Goal: Understand process/instructions

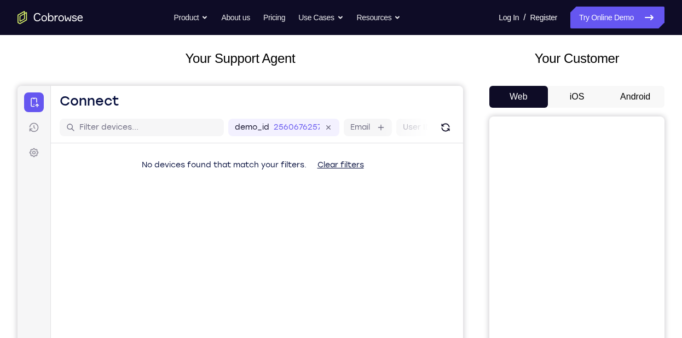
click at [619, 101] on button "Android" at bounding box center [635, 97] width 59 height 22
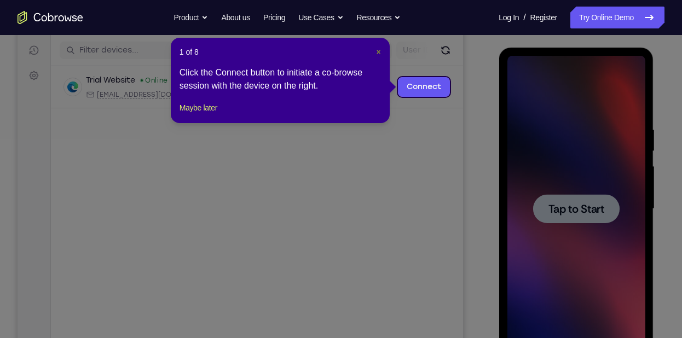
click at [377, 49] on span "×" at bounding box center [378, 52] width 4 height 9
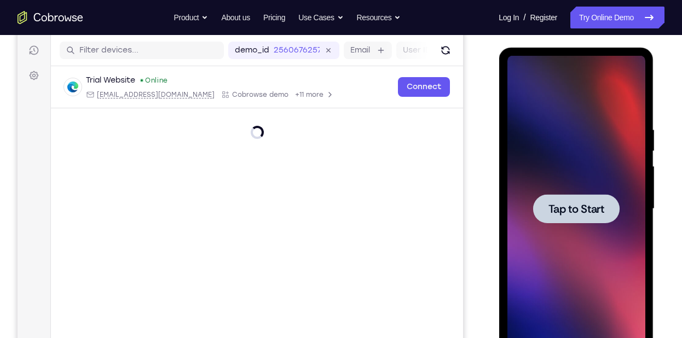
click at [581, 205] on span "Tap to Start" at bounding box center [576, 209] width 56 height 11
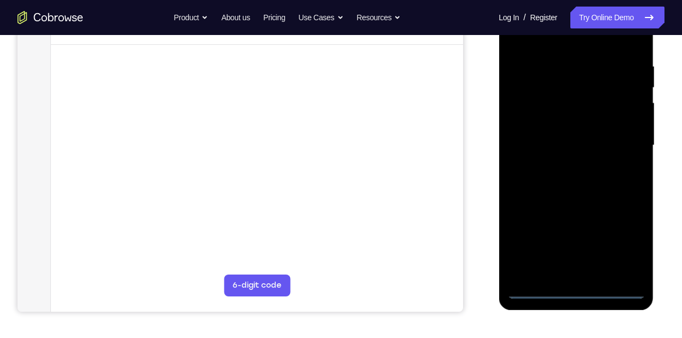
scroll to position [198, 0]
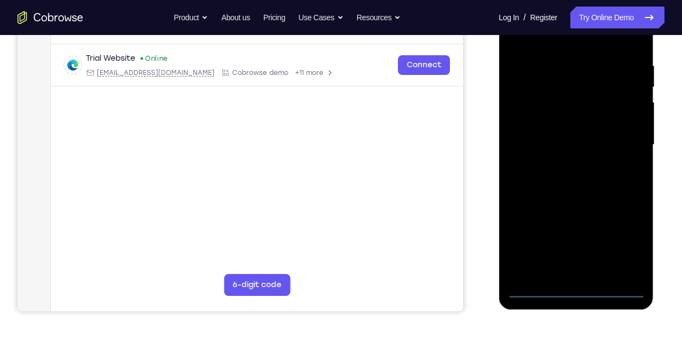
click at [573, 286] on div at bounding box center [576, 145] width 138 height 306
click at [615, 246] on div at bounding box center [576, 145] width 138 height 306
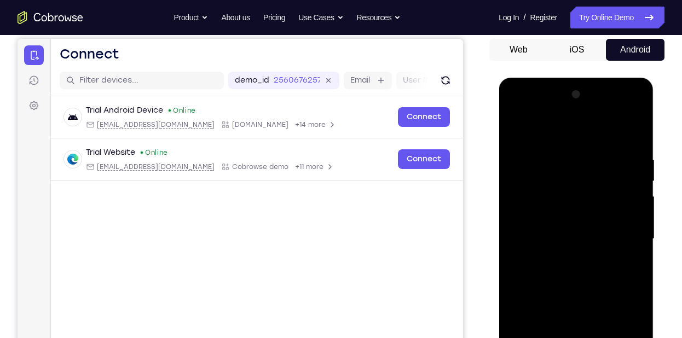
scroll to position [103, 0]
click at [563, 138] on div at bounding box center [576, 239] width 138 height 306
click at [627, 234] on div at bounding box center [576, 239] width 138 height 306
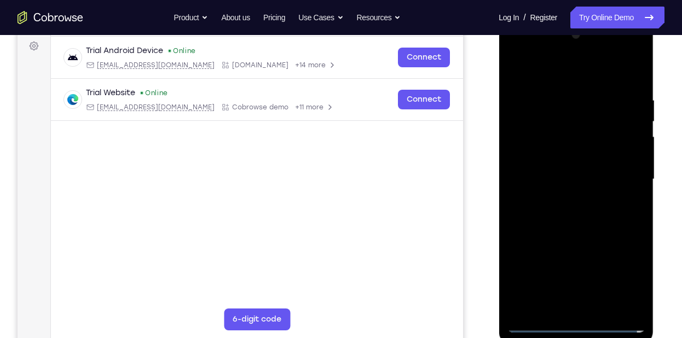
click at [586, 306] on div at bounding box center [576, 179] width 138 height 306
click at [572, 169] on div at bounding box center [576, 179] width 138 height 306
click at [569, 163] on div at bounding box center [576, 179] width 138 height 306
click at [570, 175] on div at bounding box center [576, 179] width 138 height 306
click at [608, 218] on div at bounding box center [576, 179] width 138 height 306
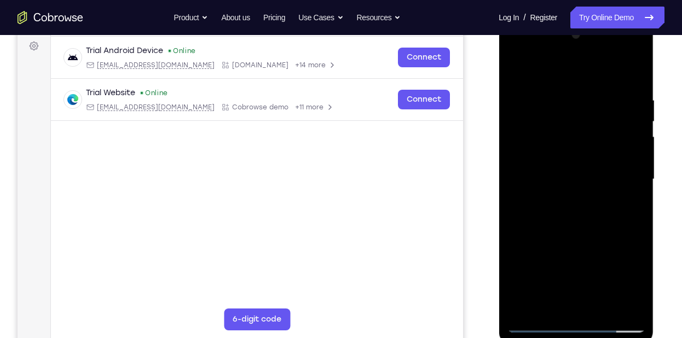
drag, startPoint x: 577, startPoint y: 207, endPoint x: 617, endPoint y: 250, distance: 58.5
click at [617, 250] on div at bounding box center [576, 179] width 138 height 306
click at [615, 211] on div at bounding box center [576, 179] width 138 height 306
click at [586, 204] on div at bounding box center [576, 179] width 138 height 306
drag, startPoint x: 552, startPoint y: 66, endPoint x: 631, endPoint y: 53, distance: 80.5
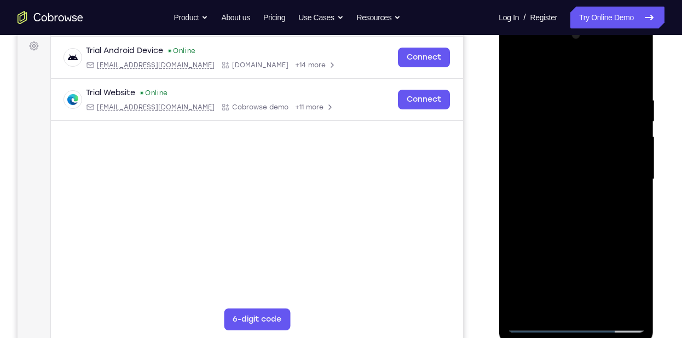
click at [631, 53] on div at bounding box center [576, 179] width 138 height 306
click at [590, 225] on div at bounding box center [576, 179] width 138 height 306
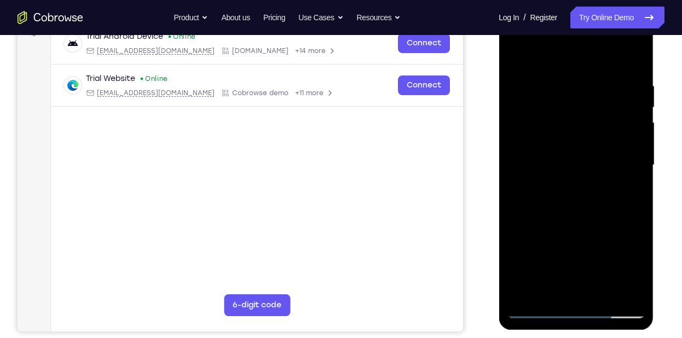
scroll to position [177, 0]
click at [638, 280] on div at bounding box center [576, 166] width 138 height 306
drag, startPoint x: 619, startPoint y: 247, endPoint x: 631, endPoint y: 198, distance: 50.7
click at [631, 198] on div at bounding box center [576, 166] width 138 height 306
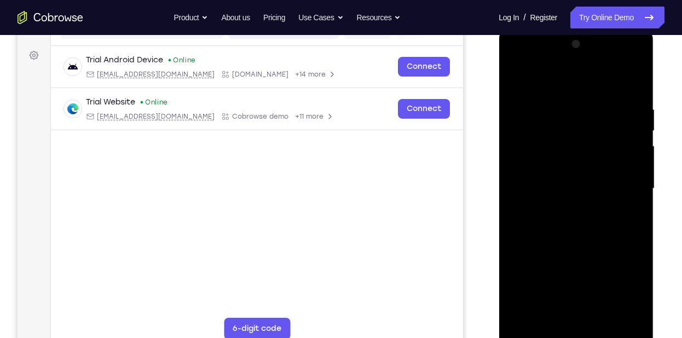
scroll to position [153, 0]
drag, startPoint x: 563, startPoint y: 226, endPoint x: 557, endPoint y: 246, distance: 20.4
click at [557, 246] on div at bounding box center [576, 190] width 138 height 306
click at [561, 110] on div at bounding box center [576, 190] width 138 height 306
click at [616, 155] on div at bounding box center [576, 190] width 138 height 306
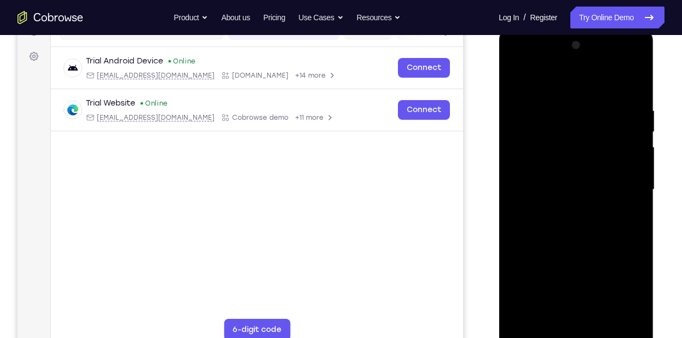
click at [527, 193] on div at bounding box center [576, 190] width 138 height 306
click at [634, 187] on div at bounding box center [576, 190] width 138 height 306
click at [633, 85] on div at bounding box center [576, 190] width 138 height 306
click at [623, 107] on div at bounding box center [576, 190] width 138 height 306
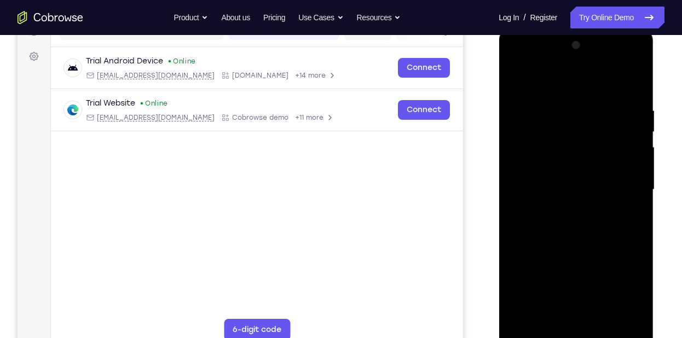
click at [625, 170] on div at bounding box center [576, 190] width 138 height 306
click at [632, 187] on div at bounding box center [576, 190] width 138 height 306
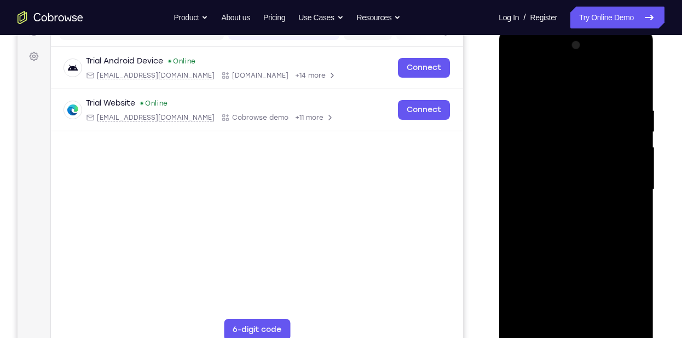
click at [632, 187] on div at bounding box center [576, 190] width 138 height 306
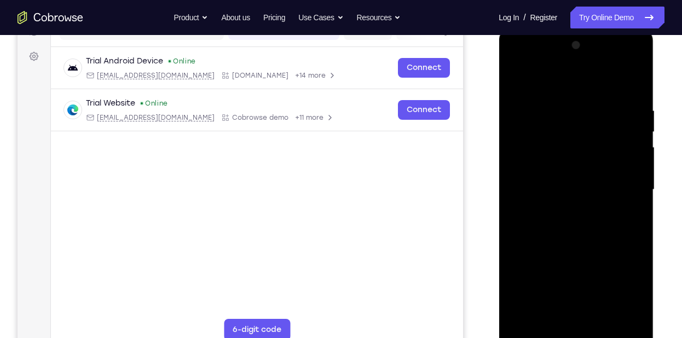
click at [634, 194] on div at bounding box center [576, 190] width 138 height 306
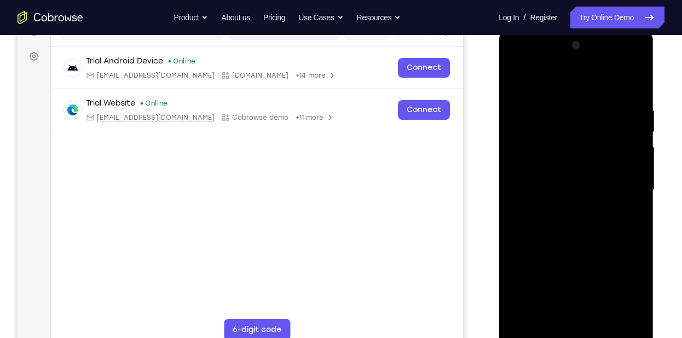
click at [634, 194] on div at bounding box center [576, 190] width 138 height 306
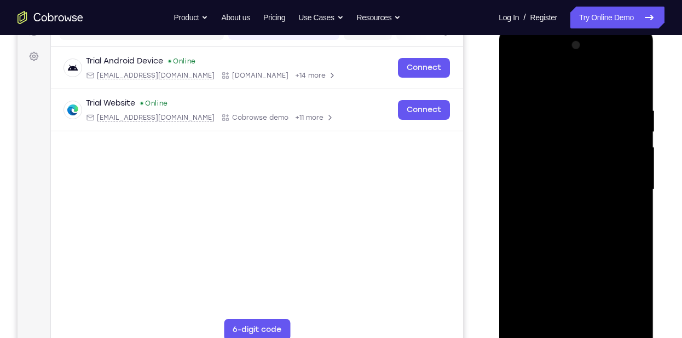
click at [634, 194] on div at bounding box center [576, 190] width 138 height 306
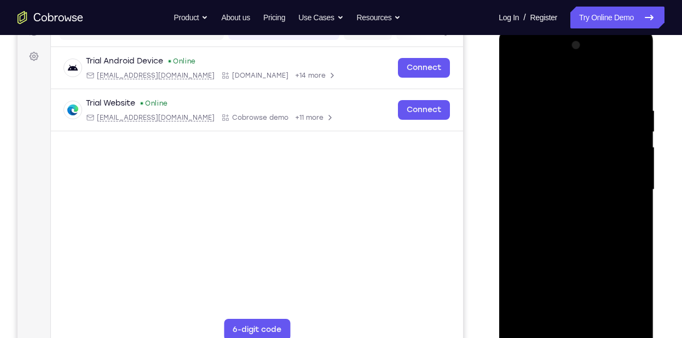
click at [634, 194] on div at bounding box center [576, 190] width 138 height 306
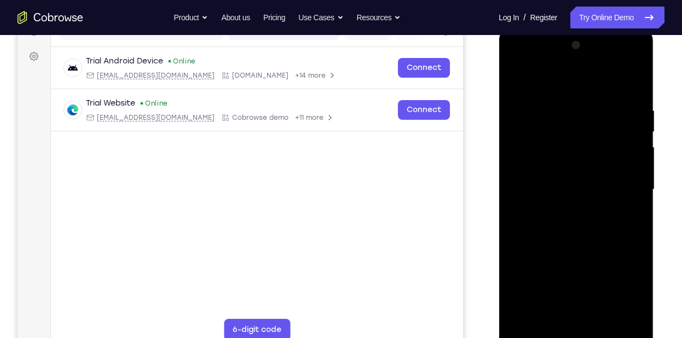
click at [634, 194] on div at bounding box center [576, 190] width 138 height 306
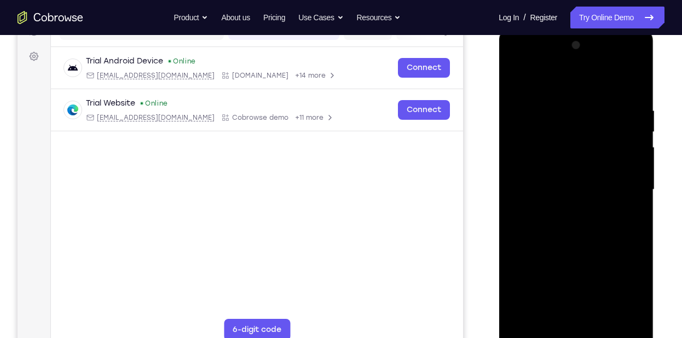
click at [634, 194] on div at bounding box center [576, 190] width 138 height 306
click at [636, 88] on div at bounding box center [576, 190] width 138 height 306
click at [636, 76] on div at bounding box center [576, 190] width 138 height 306
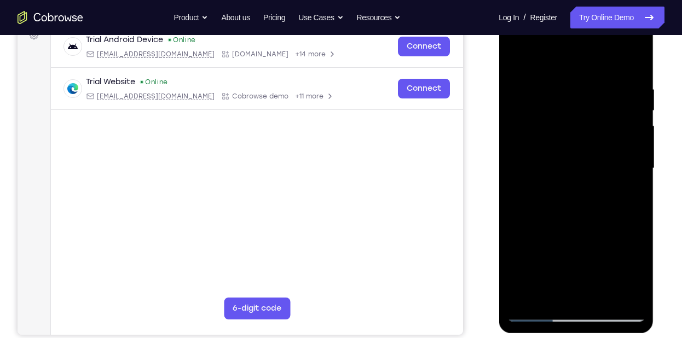
scroll to position [175, 0]
click at [526, 298] on div at bounding box center [576, 168] width 138 height 306
click at [638, 226] on div at bounding box center [576, 168] width 138 height 306
drag, startPoint x: 601, startPoint y: 241, endPoint x: 601, endPoint y: 211, distance: 30.6
click at [601, 211] on div at bounding box center [576, 168] width 138 height 306
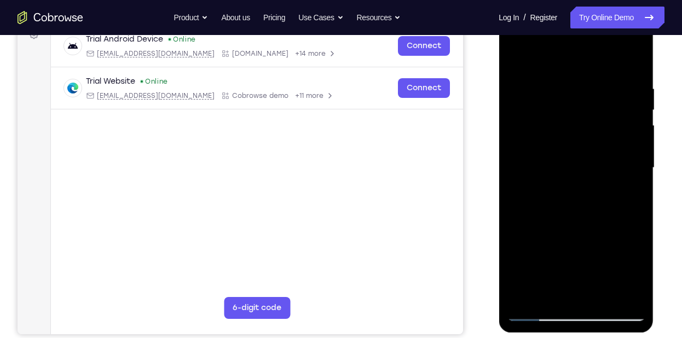
click at [601, 211] on div at bounding box center [576, 168] width 138 height 306
drag, startPoint x: 628, startPoint y: 217, endPoint x: 627, endPoint y: 176, distance: 40.5
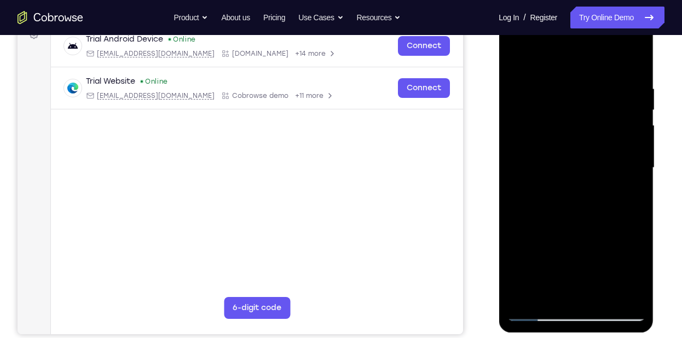
click at [627, 176] on div at bounding box center [576, 168] width 138 height 306
click at [518, 264] on div at bounding box center [576, 168] width 138 height 306
click at [638, 167] on div at bounding box center [576, 168] width 138 height 306
drag, startPoint x: 157, startPoint y: 128, endPoint x: 447, endPoint y: 195, distance: 297.2
click at [447, 195] on main "demo_id 2560676257 2560676257 Email User ID Device ID Device name 6-digit code …" at bounding box center [257, 177] width 412 height 367
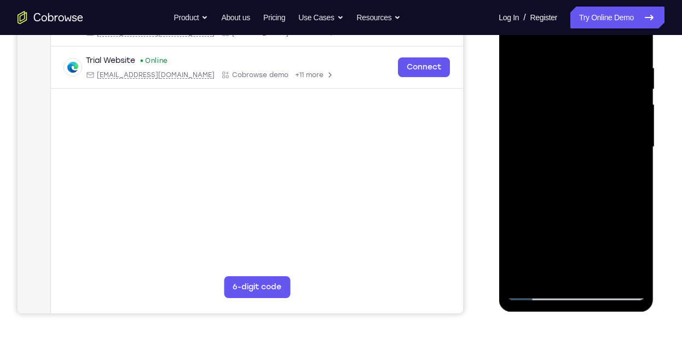
scroll to position [196, 0]
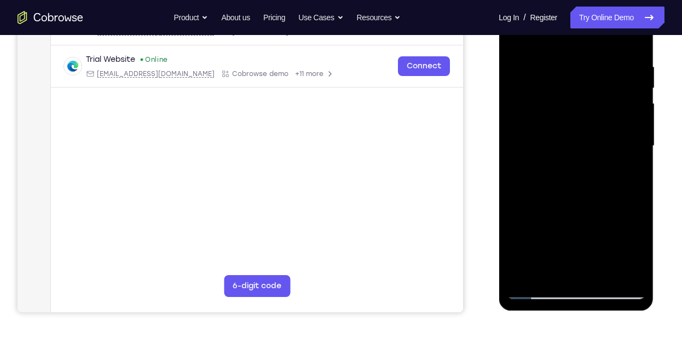
drag, startPoint x: 580, startPoint y: 186, endPoint x: 586, endPoint y: 136, distance: 49.6
click at [586, 136] on div at bounding box center [576, 146] width 138 height 306
click at [599, 269] on div at bounding box center [576, 146] width 138 height 306
click at [602, 212] on div at bounding box center [576, 146] width 138 height 306
click at [601, 206] on div at bounding box center [576, 146] width 138 height 306
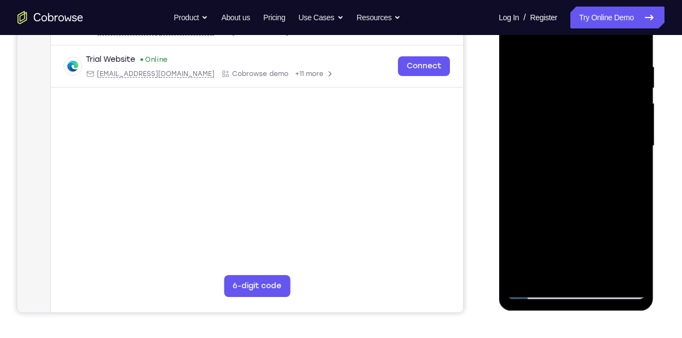
click at [539, 288] on div at bounding box center [576, 146] width 138 height 306
click at [636, 88] on div at bounding box center [576, 146] width 138 height 306
click at [530, 286] on div at bounding box center [576, 146] width 138 height 306
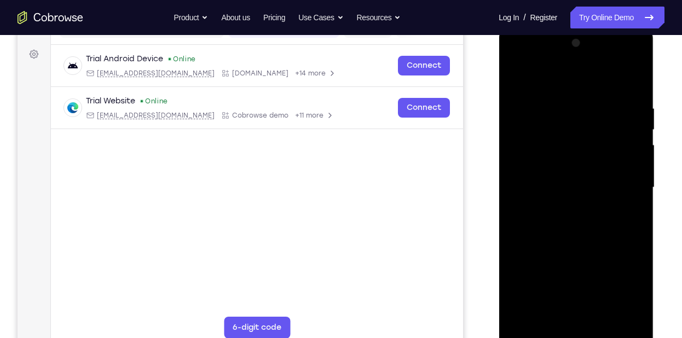
scroll to position [153, 0]
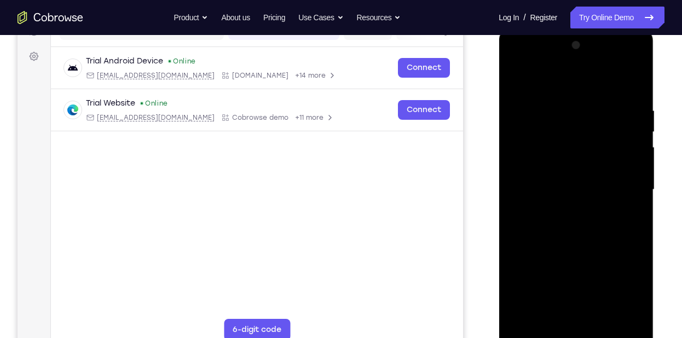
click at [515, 77] on div at bounding box center [576, 190] width 138 height 306
click at [589, 184] on div at bounding box center [576, 190] width 138 height 306
click at [638, 216] on div at bounding box center [576, 190] width 138 height 306
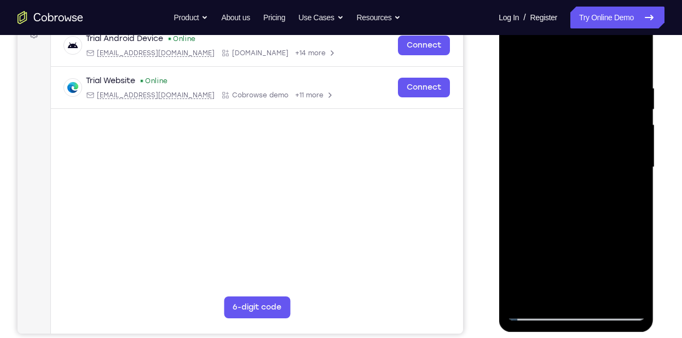
scroll to position [173, 0]
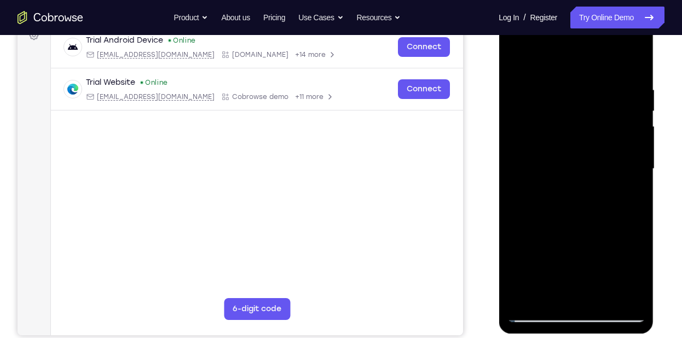
click at [634, 204] on div at bounding box center [576, 169] width 138 height 306
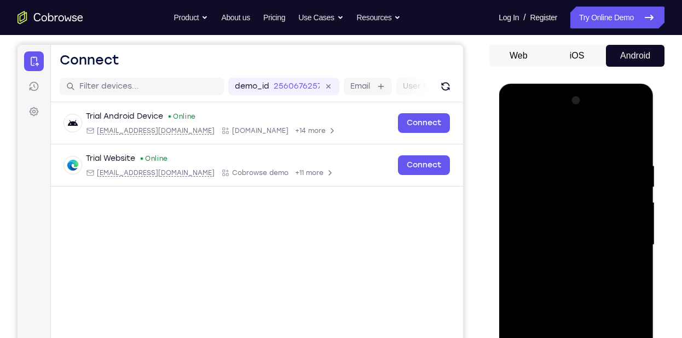
scroll to position [96, 0]
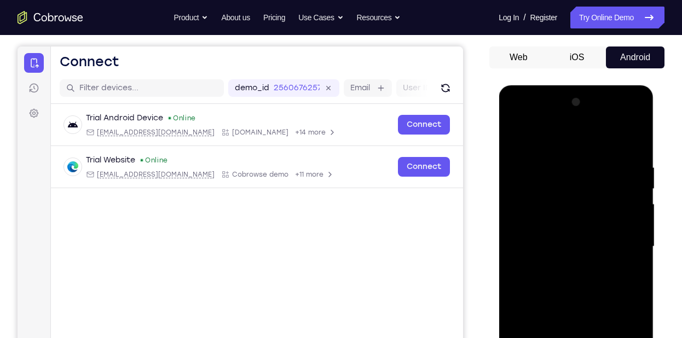
drag, startPoint x: 631, startPoint y: 269, endPoint x: 627, endPoint y: 291, distance: 22.3
click at [627, 291] on div at bounding box center [576, 247] width 138 height 306
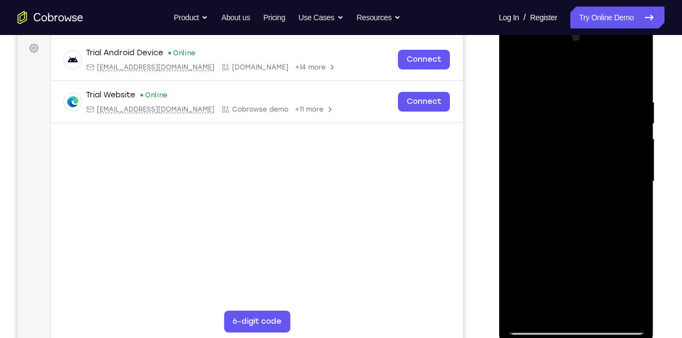
scroll to position [169, 0]
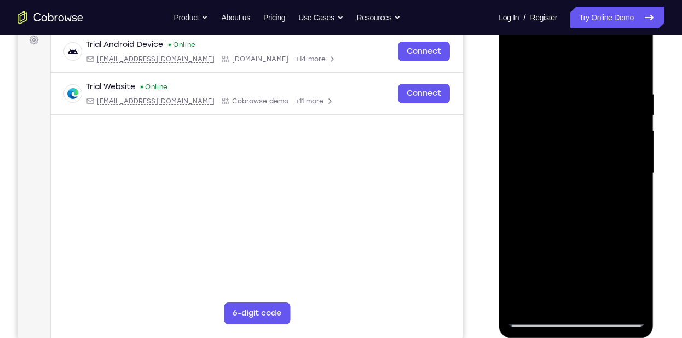
click at [637, 226] on div at bounding box center [576, 173] width 138 height 306
click at [638, 223] on div at bounding box center [576, 173] width 138 height 306
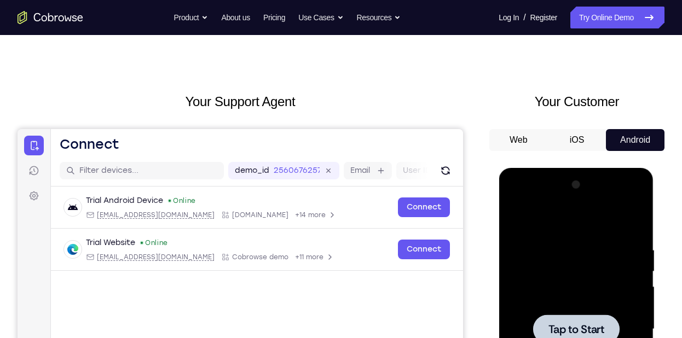
scroll to position [13, 0]
